Goal: Transaction & Acquisition: Purchase product/service

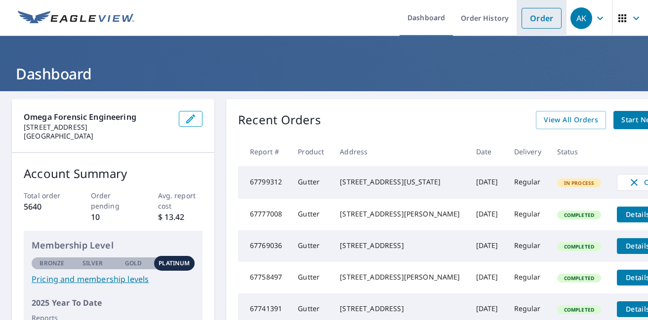
click at [545, 23] on link "Order" at bounding box center [541, 18] width 40 height 21
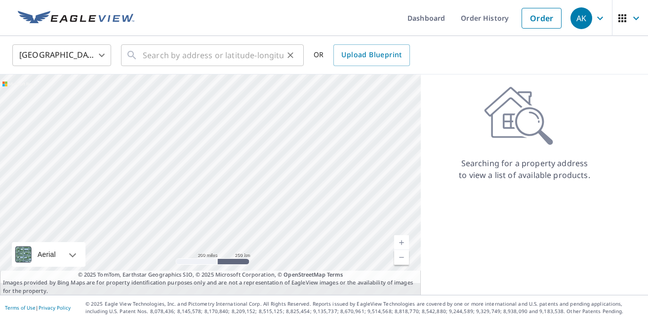
scroll to position [0, 0]
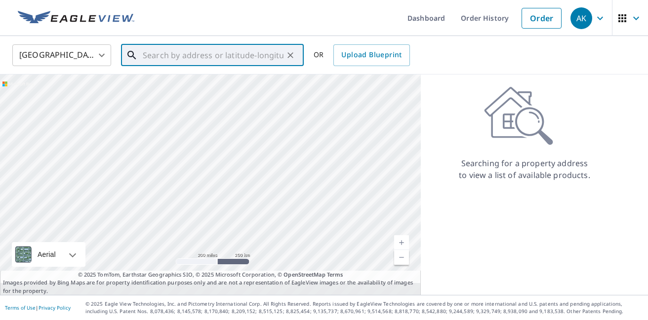
paste input "[STREET_ADDRESS]"
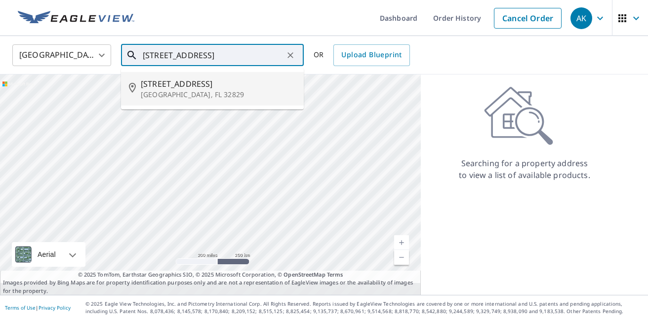
click at [228, 85] on span "[STREET_ADDRESS]" at bounding box center [218, 84] width 155 height 12
type input "[STREET_ADDRESS]"
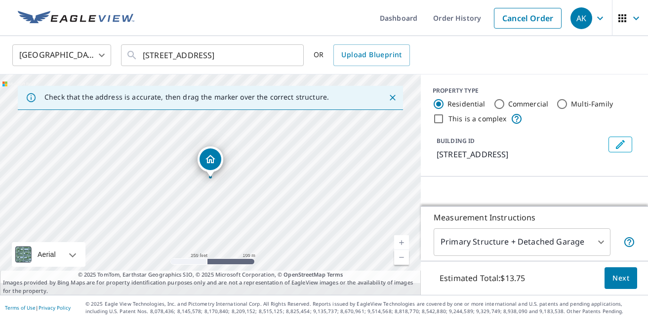
scroll to position [0, 0]
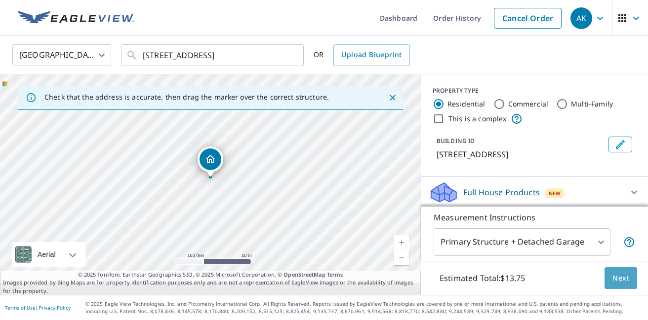
click at [620, 273] on span "Next" at bounding box center [620, 279] width 17 height 12
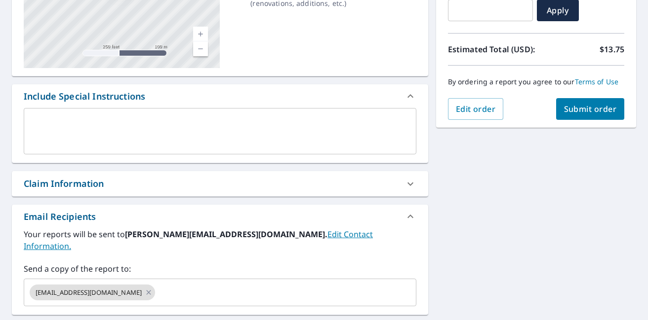
scroll to position [188, 0]
click at [137, 178] on div "Claim Information" at bounding box center [211, 183] width 375 height 13
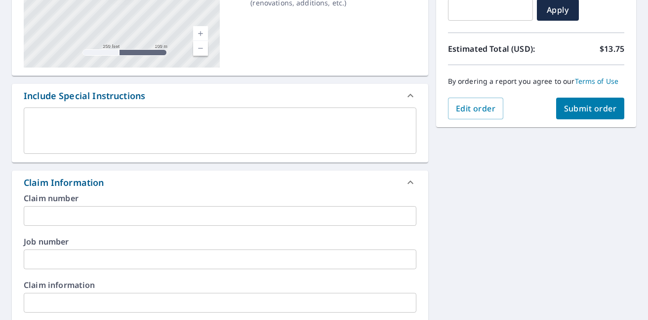
click at [114, 214] on input "text" at bounding box center [220, 216] width 393 height 20
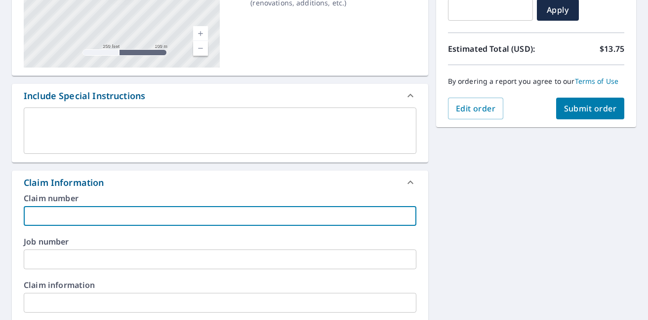
paste input "24932 [PERSON_NAME]"
type input "24932 [PERSON_NAME]"
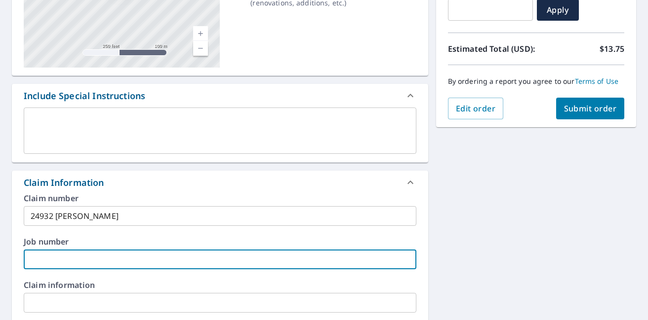
click at [105, 261] on input "text" at bounding box center [220, 260] width 393 height 20
paste input "24932 [PERSON_NAME]"
type input "24932 [PERSON_NAME]"
click at [592, 111] on span "Submit order" at bounding box center [590, 108] width 53 height 11
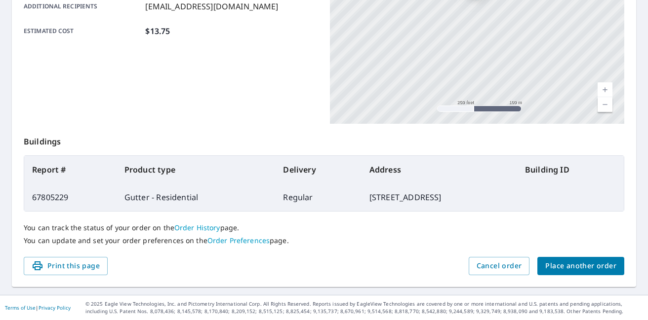
scroll to position [272, 0]
click at [589, 260] on span "Place another order" at bounding box center [580, 266] width 71 height 12
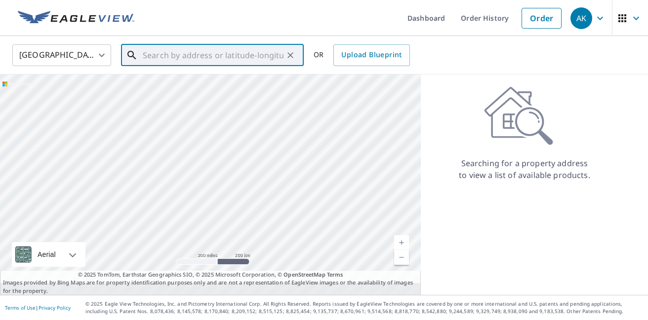
click at [244, 57] on input "text" at bounding box center [213, 55] width 141 height 28
paste input "[STREET_ADDRESS][PERSON_NAME]"
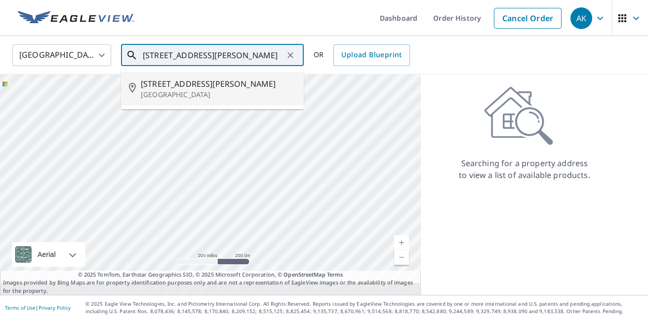
click at [166, 83] on span "[STREET_ADDRESS][PERSON_NAME]" at bounding box center [218, 84] width 155 height 12
type input "[STREET_ADDRESS][PERSON_NAME]"
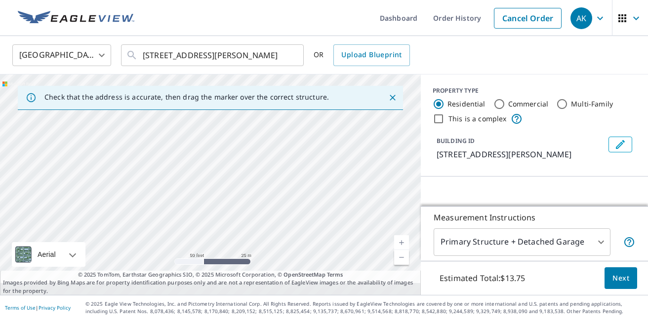
click at [401, 250] on link "Current Level 19, Zoom Out" at bounding box center [401, 257] width 15 height 15
drag, startPoint x: 353, startPoint y: 195, endPoint x: 302, endPoint y: 119, distance: 91.3
click at [302, 119] on div "[STREET_ADDRESS][PERSON_NAME]" at bounding box center [210, 185] width 421 height 221
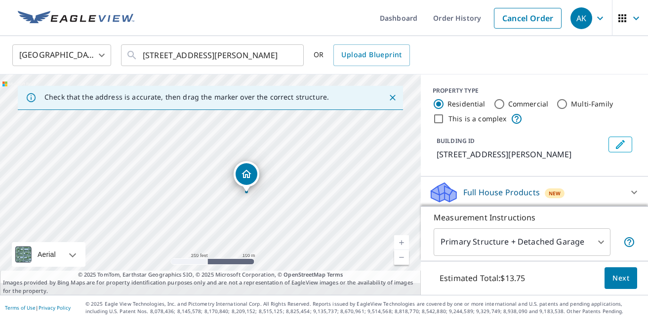
drag, startPoint x: 182, startPoint y: 141, endPoint x: 200, endPoint y: 149, distance: 19.9
click at [200, 149] on div "[STREET_ADDRESS][PERSON_NAME]" at bounding box center [210, 185] width 421 height 221
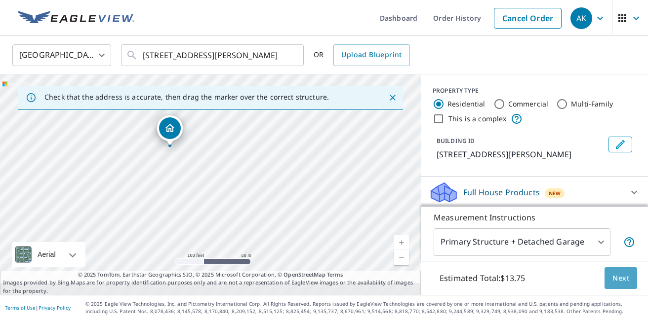
drag, startPoint x: 627, startPoint y: 268, endPoint x: 619, endPoint y: 263, distance: 9.3
click at [619, 273] on span "Next" at bounding box center [620, 279] width 17 height 12
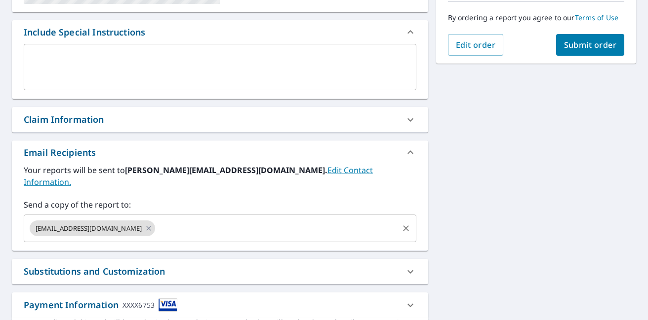
scroll to position [252, 0]
click at [80, 119] on div "Claim Information" at bounding box center [64, 119] width 80 height 13
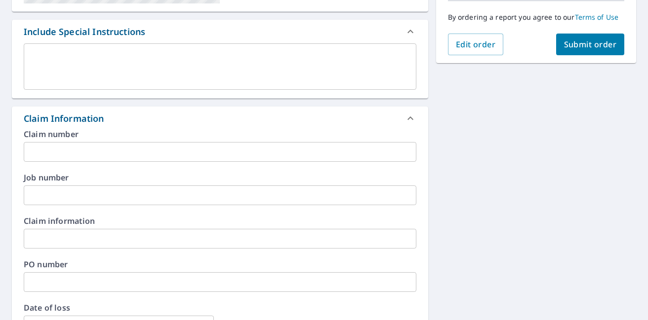
click at [75, 151] on input "text" at bounding box center [220, 152] width 393 height 20
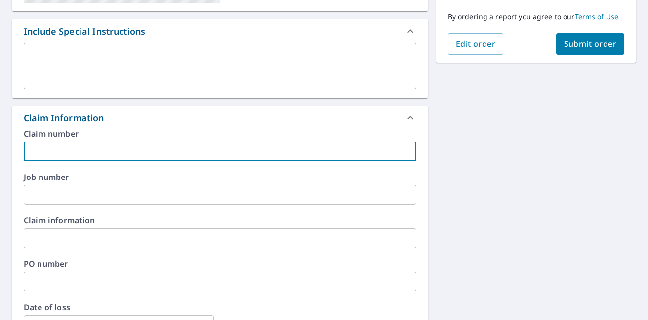
paste input "24933 [PERSON_NAME] Windstorm"
type input "24933 [PERSON_NAME] Windstorm"
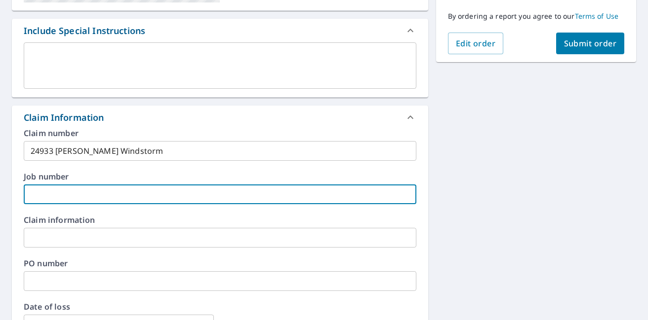
click at [74, 190] on input "text" at bounding box center [220, 195] width 393 height 20
paste input "24933 [PERSON_NAME] Windstorm"
type input "24933 [PERSON_NAME] Windstorm"
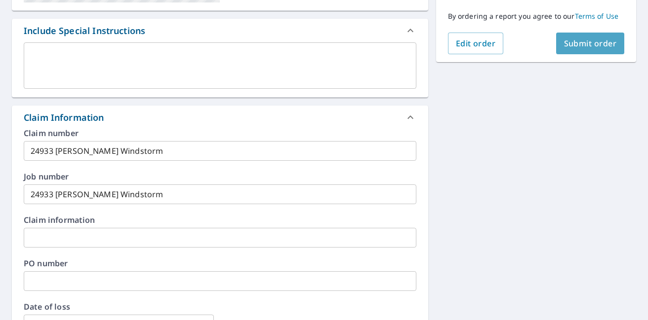
click at [579, 40] on span "Submit order" at bounding box center [590, 43] width 53 height 11
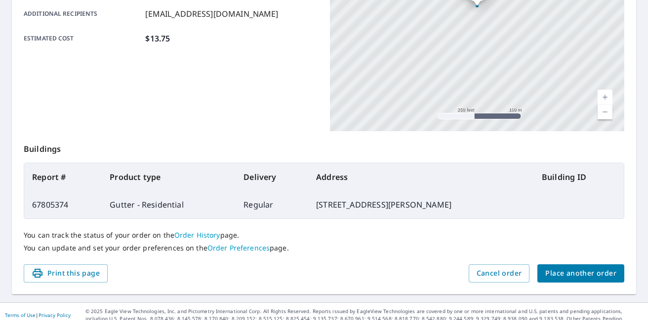
scroll to position [262, 0]
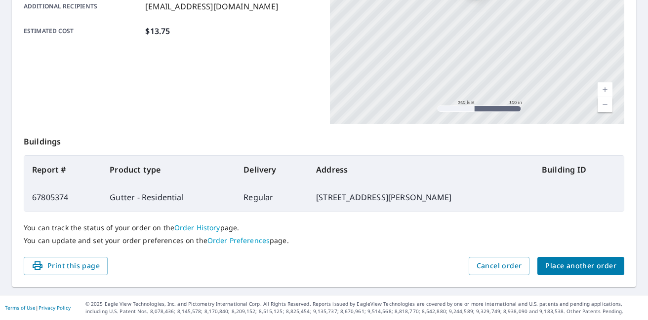
click at [598, 262] on span "Place another order" at bounding box center [580, 266] width 71 height 12
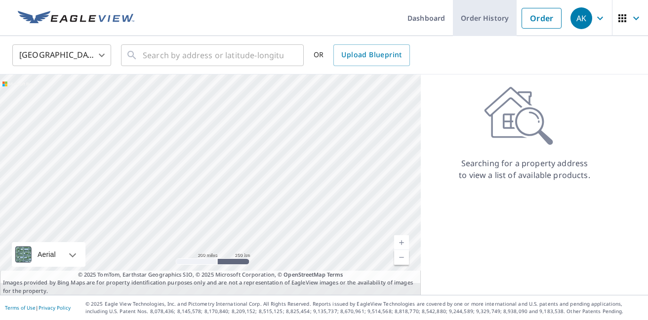
click at [489, 22] on link "Order History" at bounding box center [485, 18] width 64 height 36
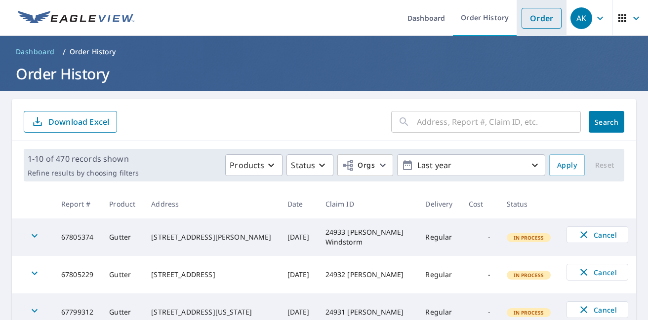
click at [535, 16] on link "Order" at bounding box center [541, 18] width 40 height 21
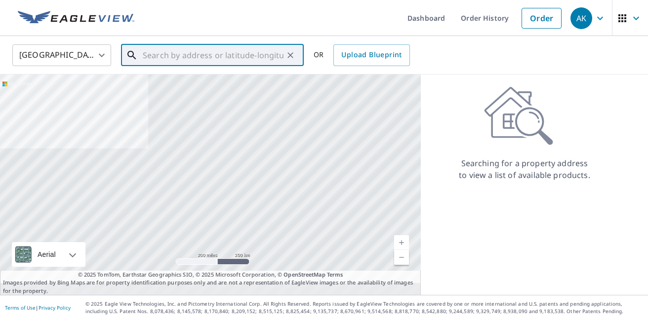
click at [270, 56] on input "text" at bounding box center [213, 55] width 141 height 28
paste input "[STREET_ADDRESS][PERSON_NAME]"
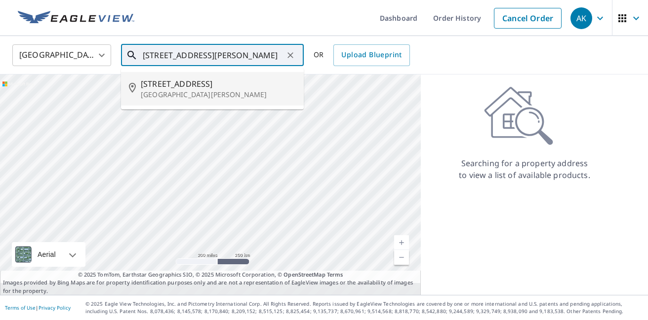
click at [176, 90] on p "[GEOGRAPHIC_DATA][PERSON_NAME]" at bounding box center [218, 95] width 155 height 10
type input "[STREET_ADDRESS][PERSON_NAME]"
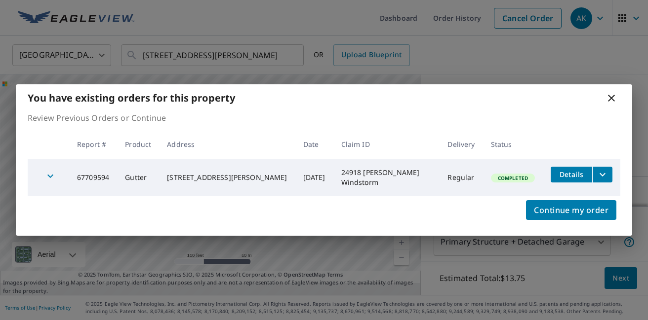
drag, startPoint x: 366, startPoint y: 196, endPoint x: 360, endPoint y: 119, distance: 76.3
click at [360, 119] on body "AK AK Dashboard Order History Cancel Order AK [GEOGRAPHIC_DATA] [GEOGRAPHIC_DAT…" at bounding box center [324, 160] width 648 height 320
click at [610, 93] on icon at bounding box center [611, 98] width 12 height 12
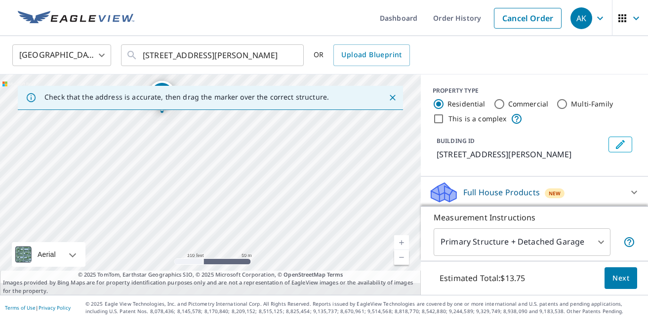
click at [593, 10] on span "AK" at bounding box center [589, 18] width 38 height 24
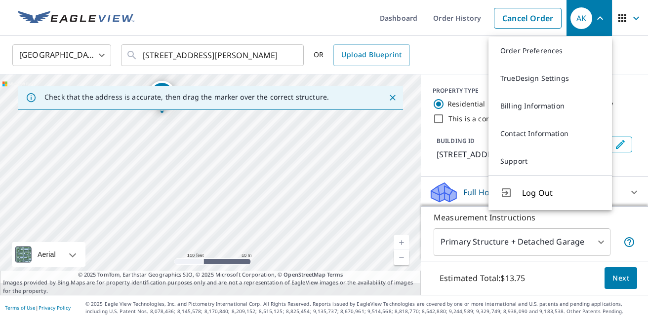
click at [522, 196] on span "Log Out" at bounding box center [561, 193] width 78 height 12
